Goal: Navigation & Orientation: Go to known website

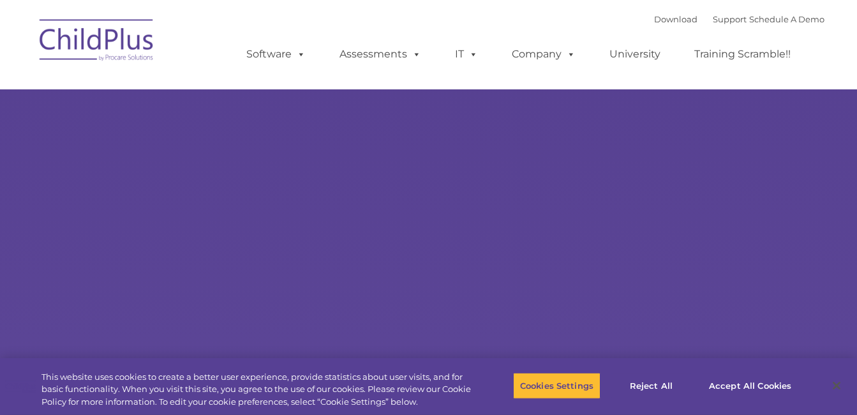
select select "MEDIUM"
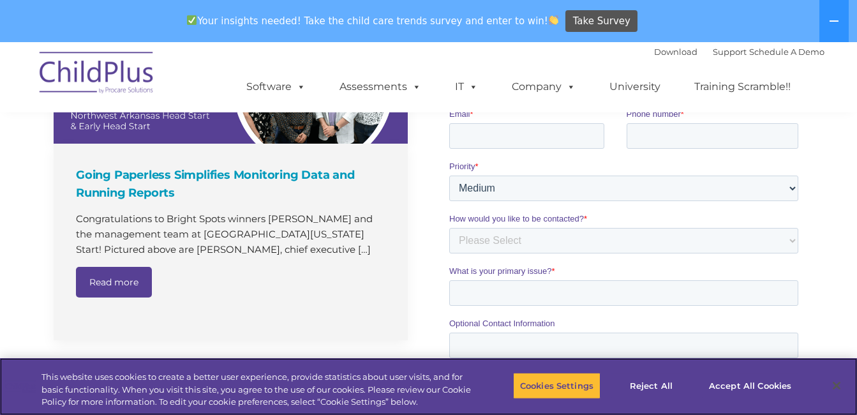
scroll to position [957, 0]
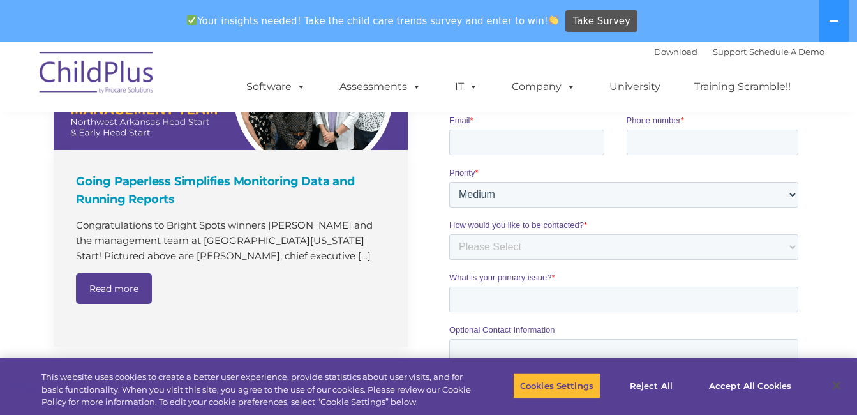
drag, startPoint x: 814, startPoint y: 260, endPoint x: 869, endPoint y: 27, distance: 240.0
click at [857, 27] on html "Download Support | Schedule A Demo  MENU MENU Software ChildPlus: The original…" at bounding box center [428, 27] width 857 height 1884
click at [839, 385] on button "Close" at bounding box center [837, 385] width 28 height 28
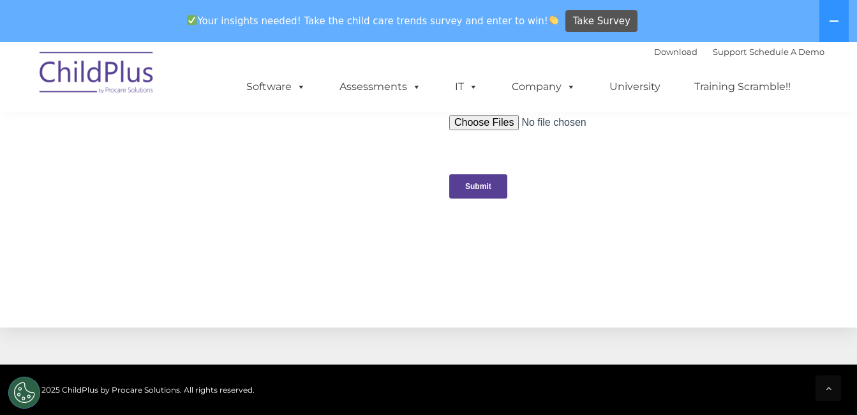
scroll to position [887, 0]
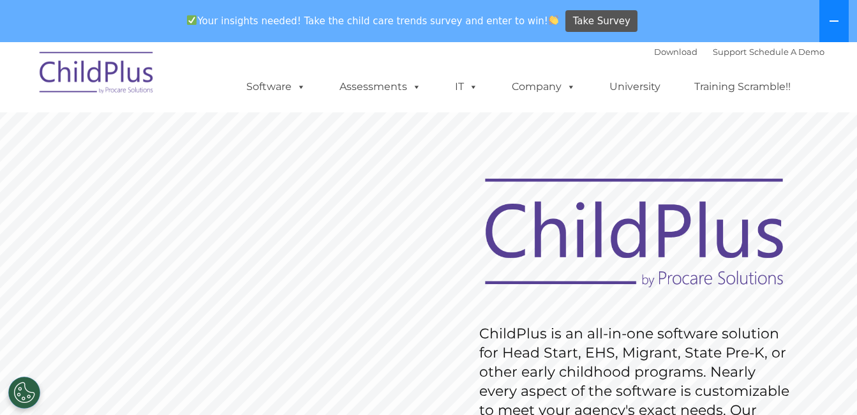
click at [831, 16] on icon at bounding box center [834, 21] width 10 height 10
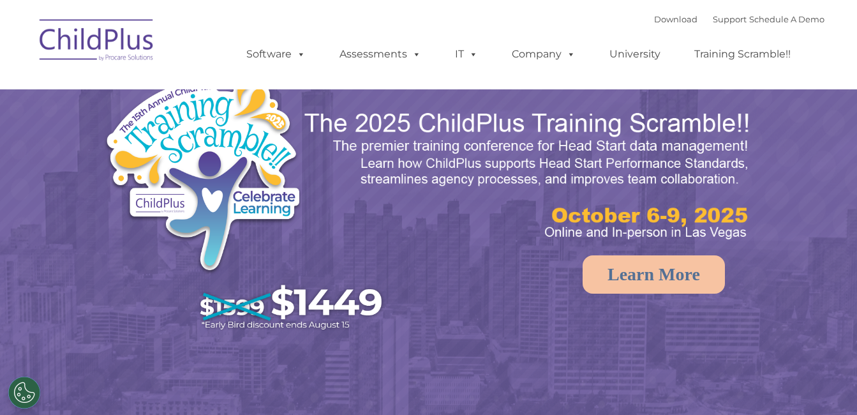
select select "MEDIUM"
